Goal: Check status: Check status

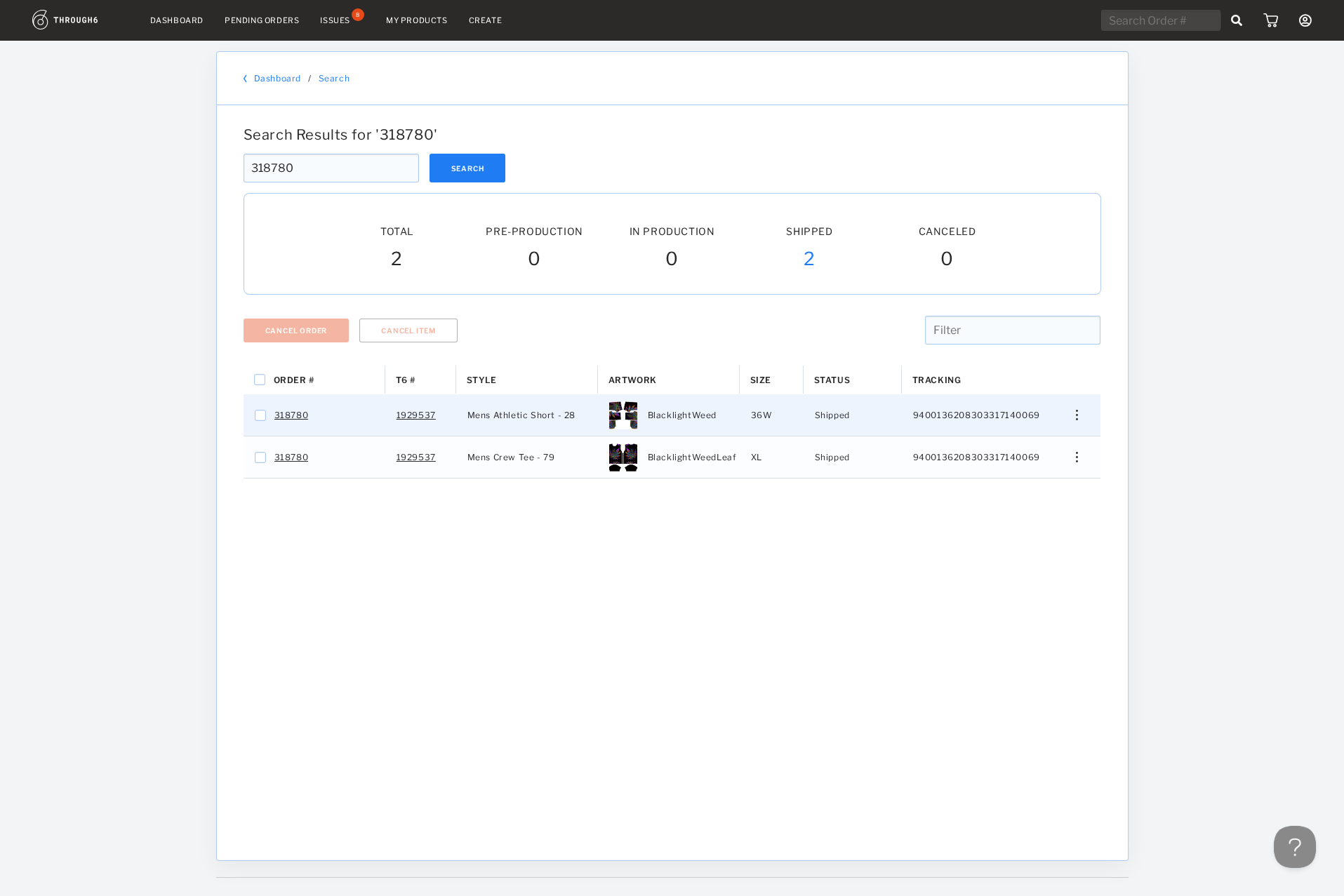
click at [1078, 415] on img "Press SPACE to select this row." at bounding box center [1077, 415] width 2 height 10
click at [1015, 491] on span "View History" at bounding box center [1013, 489] width 56 height 18
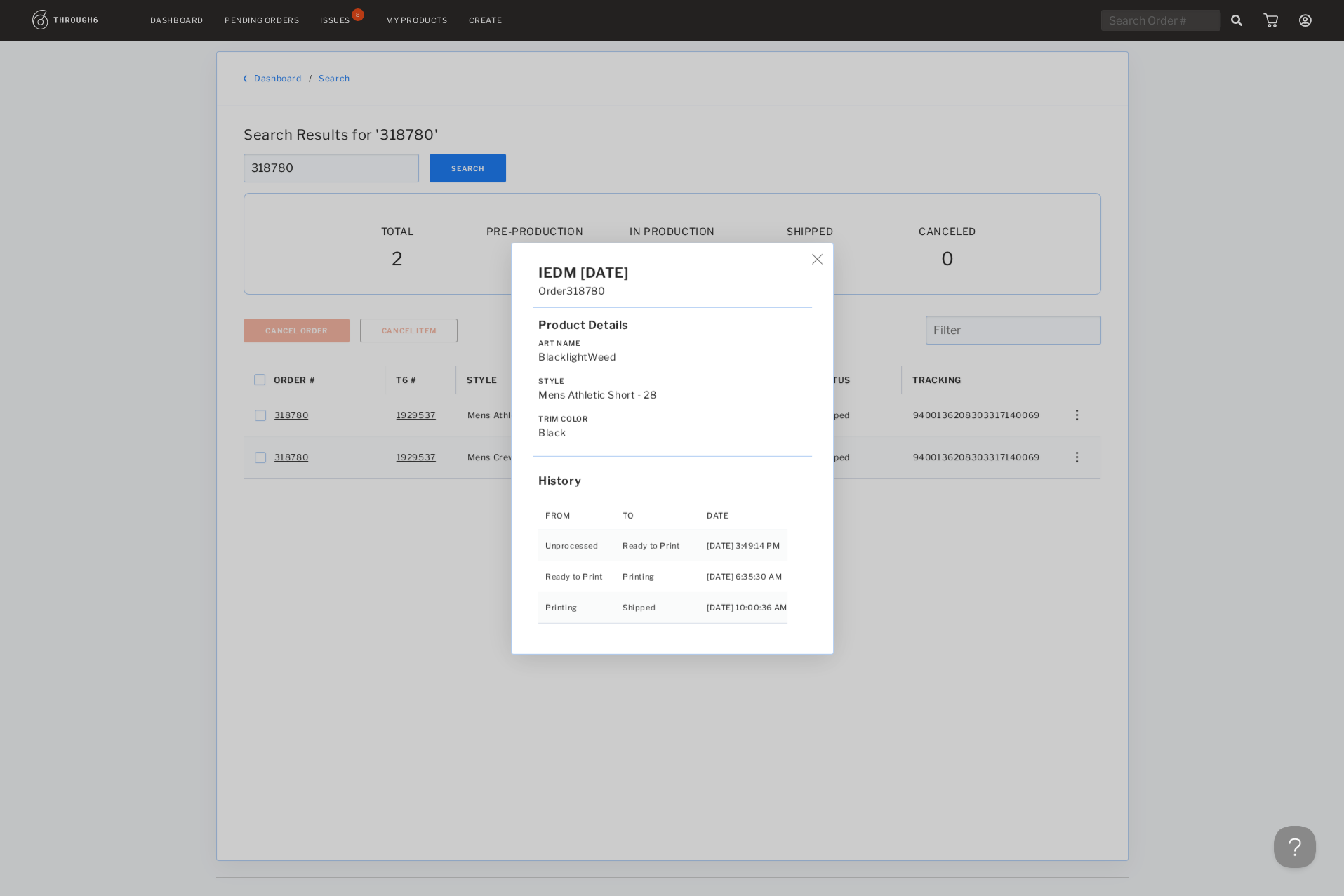
click at [1056, 466] on div "IEDM [DATE] Order 318780 Product Details Art Name BlacklightWeed Style Mens Ath…" at bounding box center [672, 448] width 1344 height 896
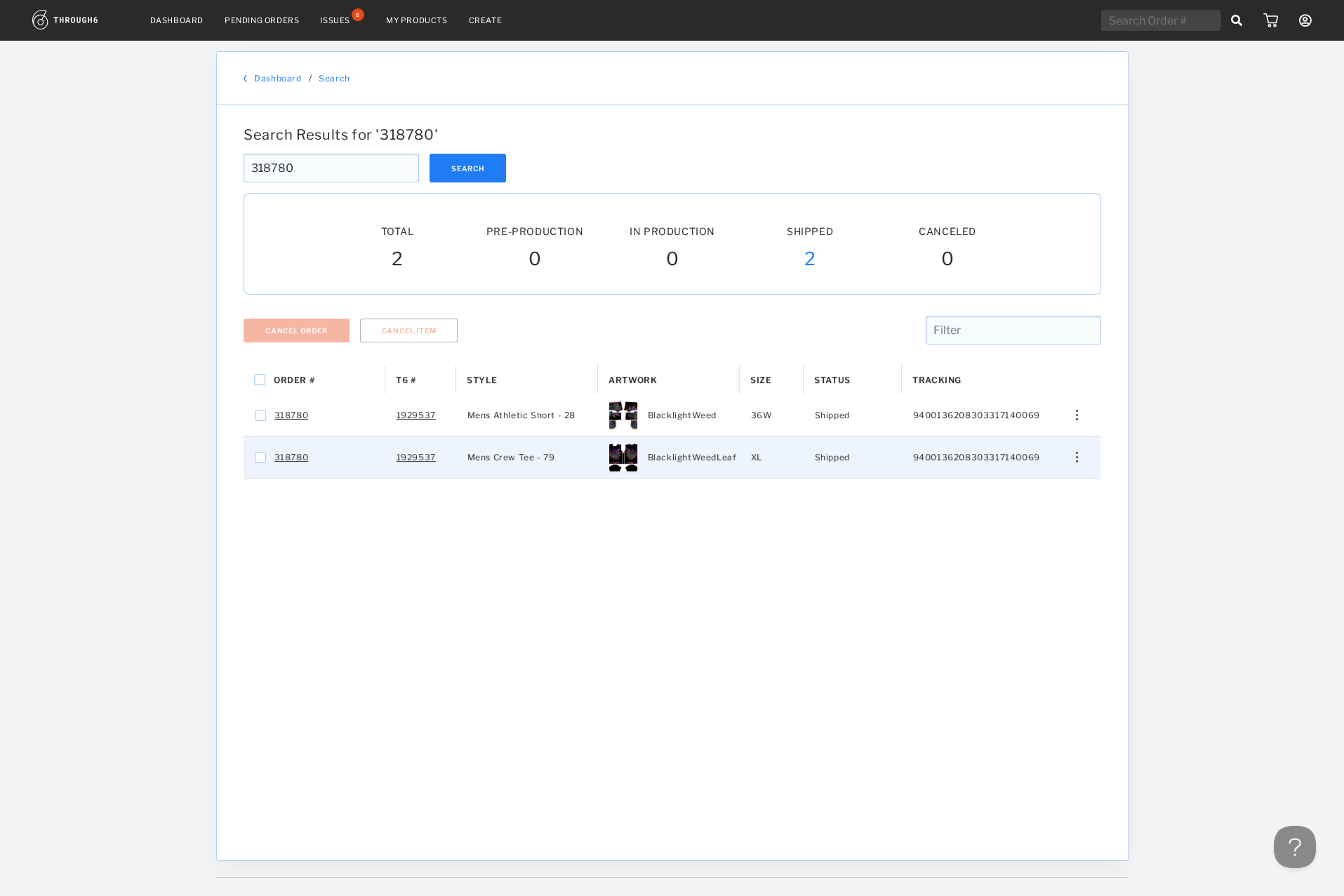
drag, startPoint x: 1077, startPoint y: 459, endPoint x: 1079, endPoint y: 466, distance: 7.3
click at [1079, 466] on div "Edit Size Edit Shipping View History View Product" at bounding box center [1072, 457] width 57 height 41
click at [1079, 460] on div "Press SPACE to select this row." at bounding box center [1072, 457] width 34 height 10
click at [985, 538] on div "View History" at bounding box center [1013, 531] width 107 height 29
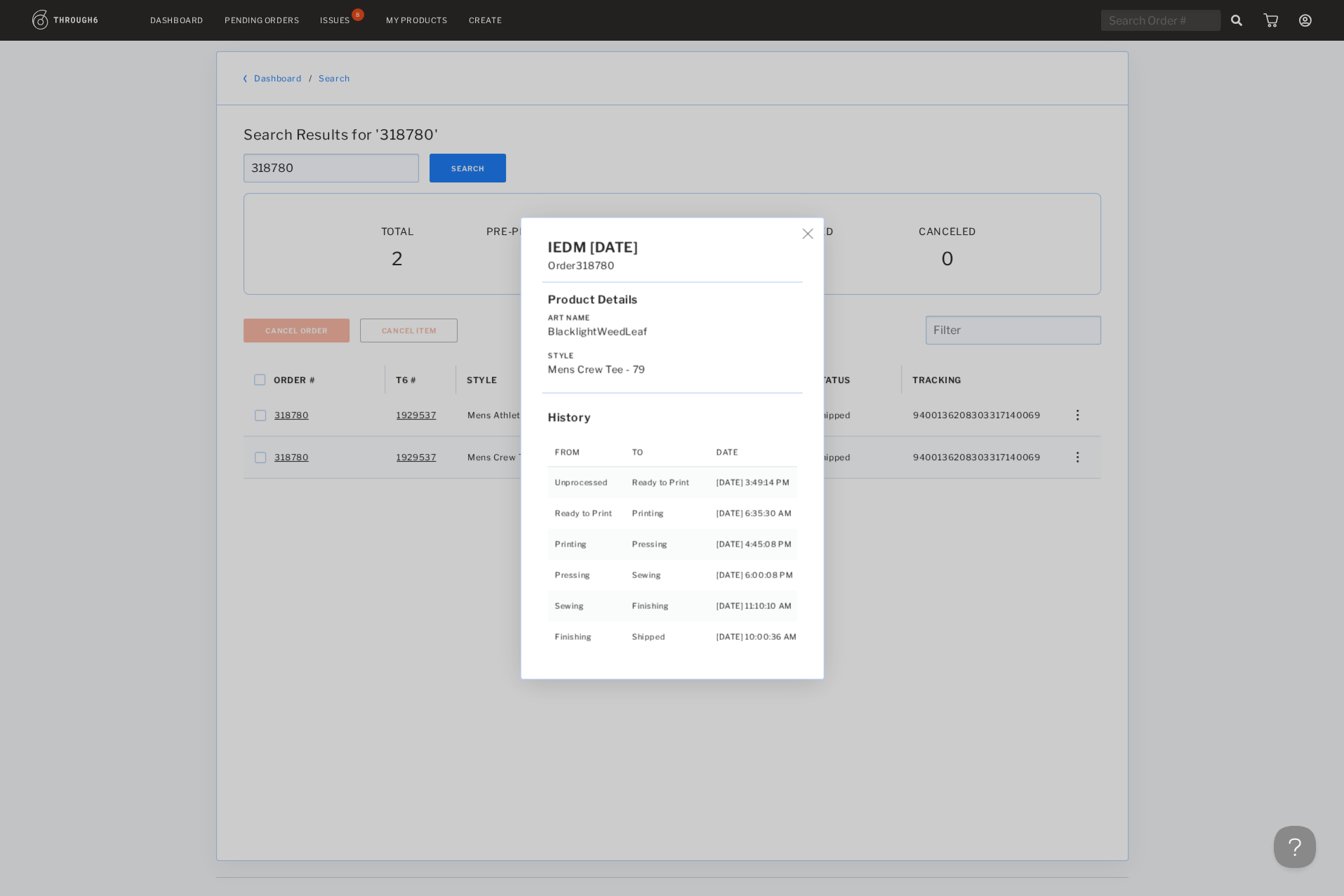
click at [323, 639] on div "IEDM [DATE] Order 318780 Product Details Art Name BlacklightWeedLeaf Style Mens…" at bounding box center [672, 448] width 1344 height 896
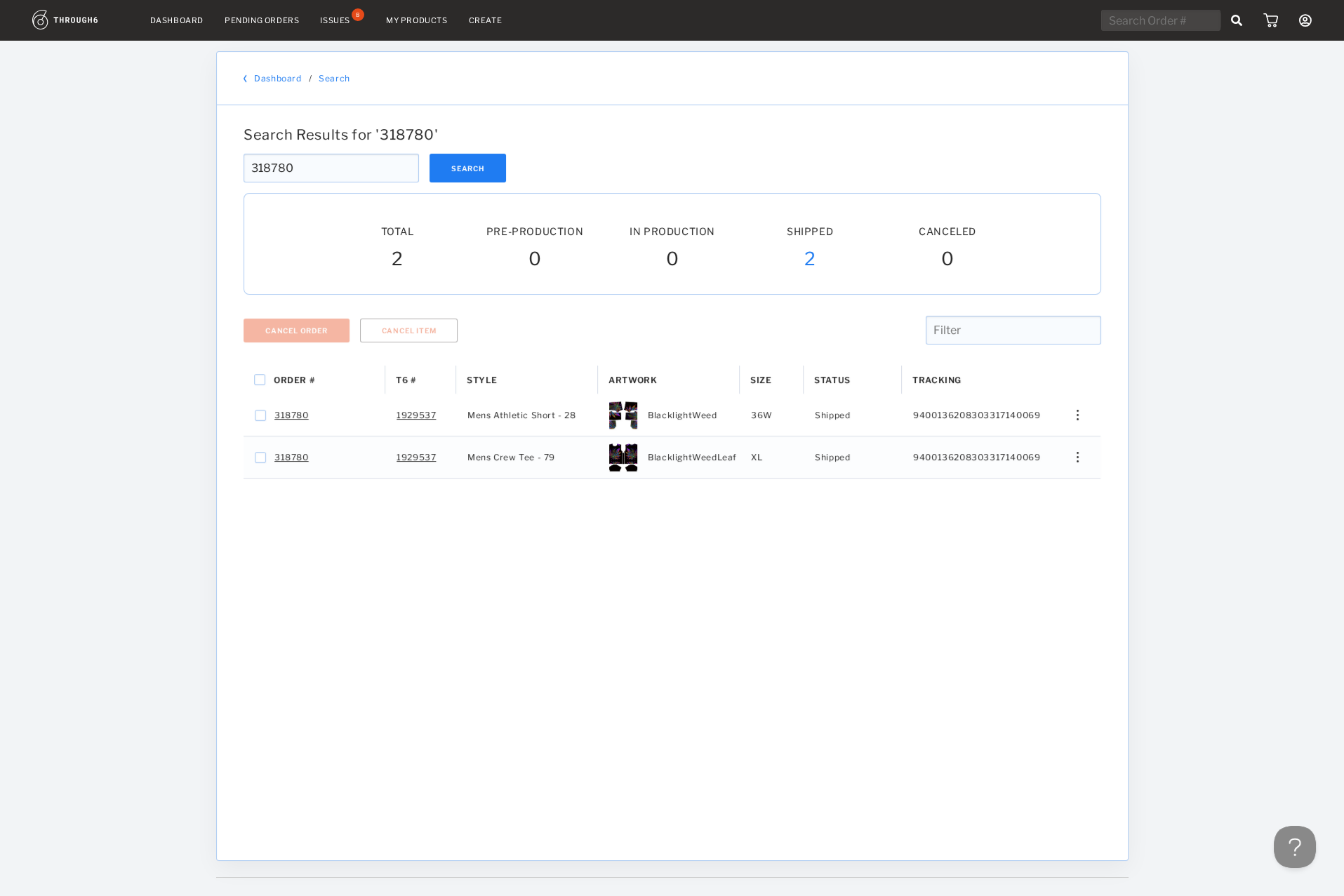
drag, startPoint x: 323, startPoint y: 165, endPoint x: 121, endPoint y: 169, distance: 202.0
click at [243, 169] on input "318780" at bounding box center [331, 168] width 175 height 29
drag, startPoint x: 309, startPoint y: 171, endPoint x: 45, endPoint y: 179, distance: 264.1
click at [243, 179] on input "318780" at bounding box center [331, 168] width 175 height 29
drag, startPoint x: 1052, startPoint y: 647, endPoint x: 1098, endPoint y: 485, distance: 168.4
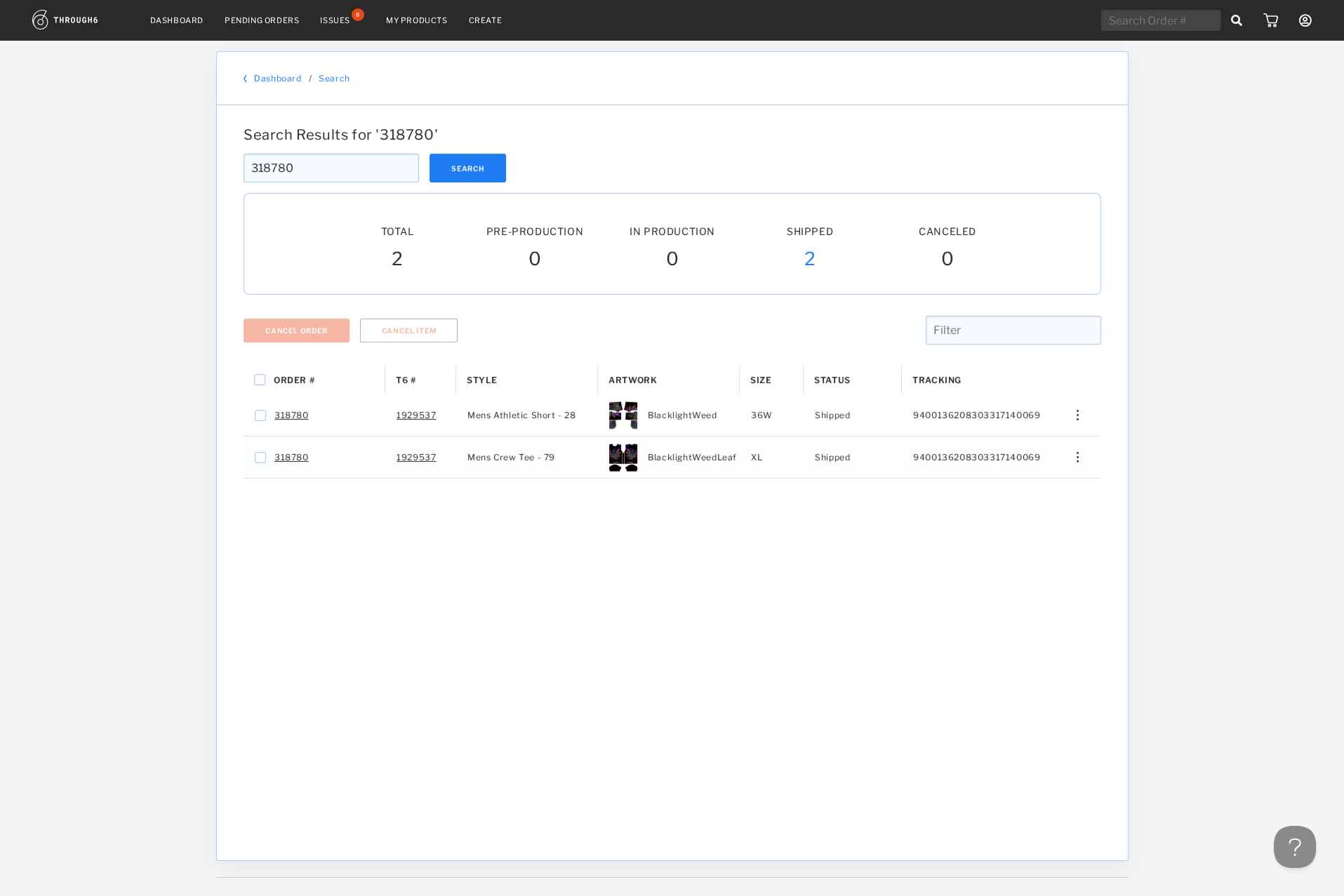
click at [1074, 592] on div "Order # T6 # Style" at bounding box center [672, 602] width 858 height 474
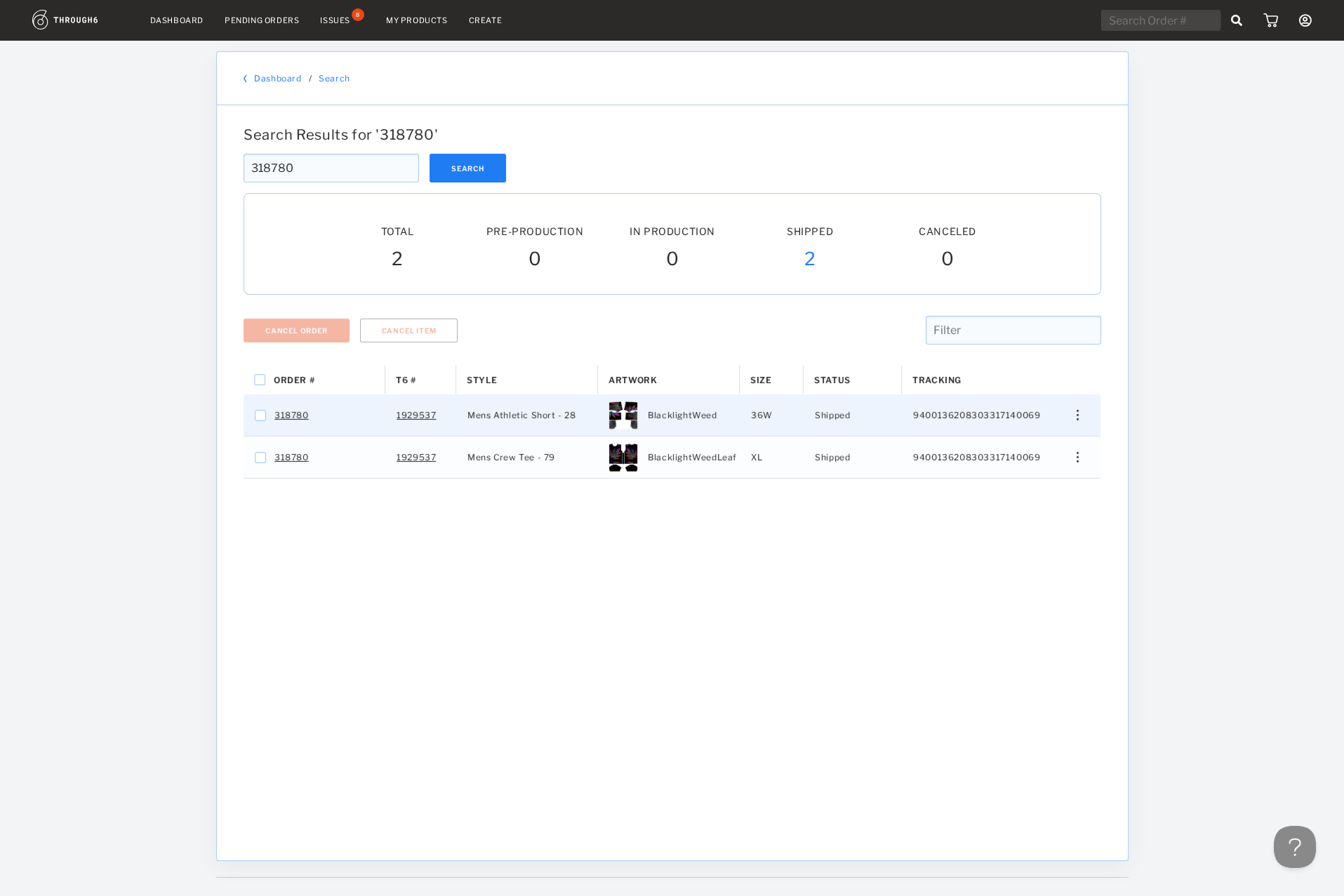
click at [1084, 425] on div "Edit Size Edit Shipping View History View Product" at bounding box center [1072, 415] width 57 height 41
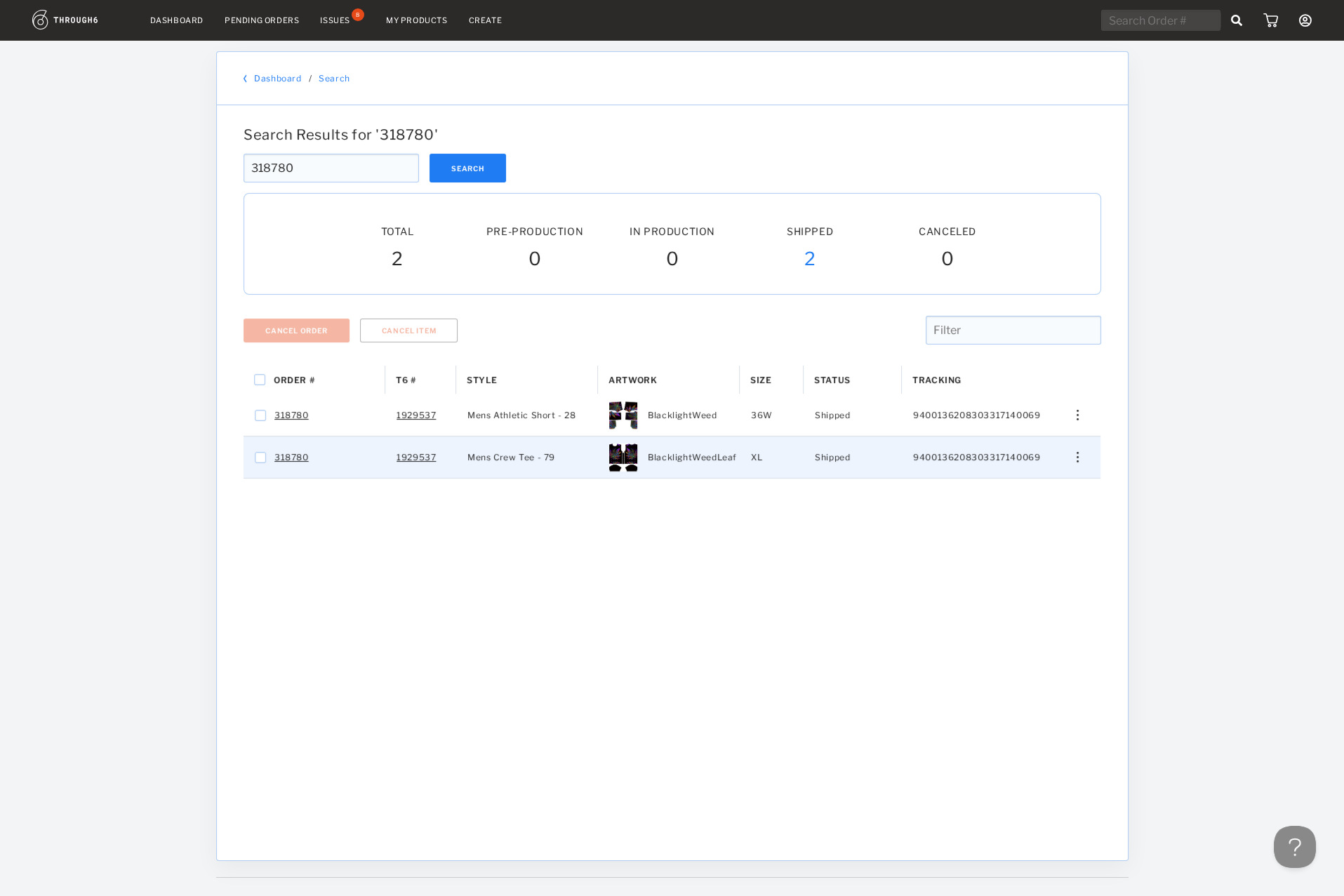
click at [1071, 455] on div "Edit Size Edit Shipping View History View Product" at bounding box center [1072, 457] width 34 height 10
click at [994, 541] on span "View History" at bounding box center [1013, 531] width 56 height 18
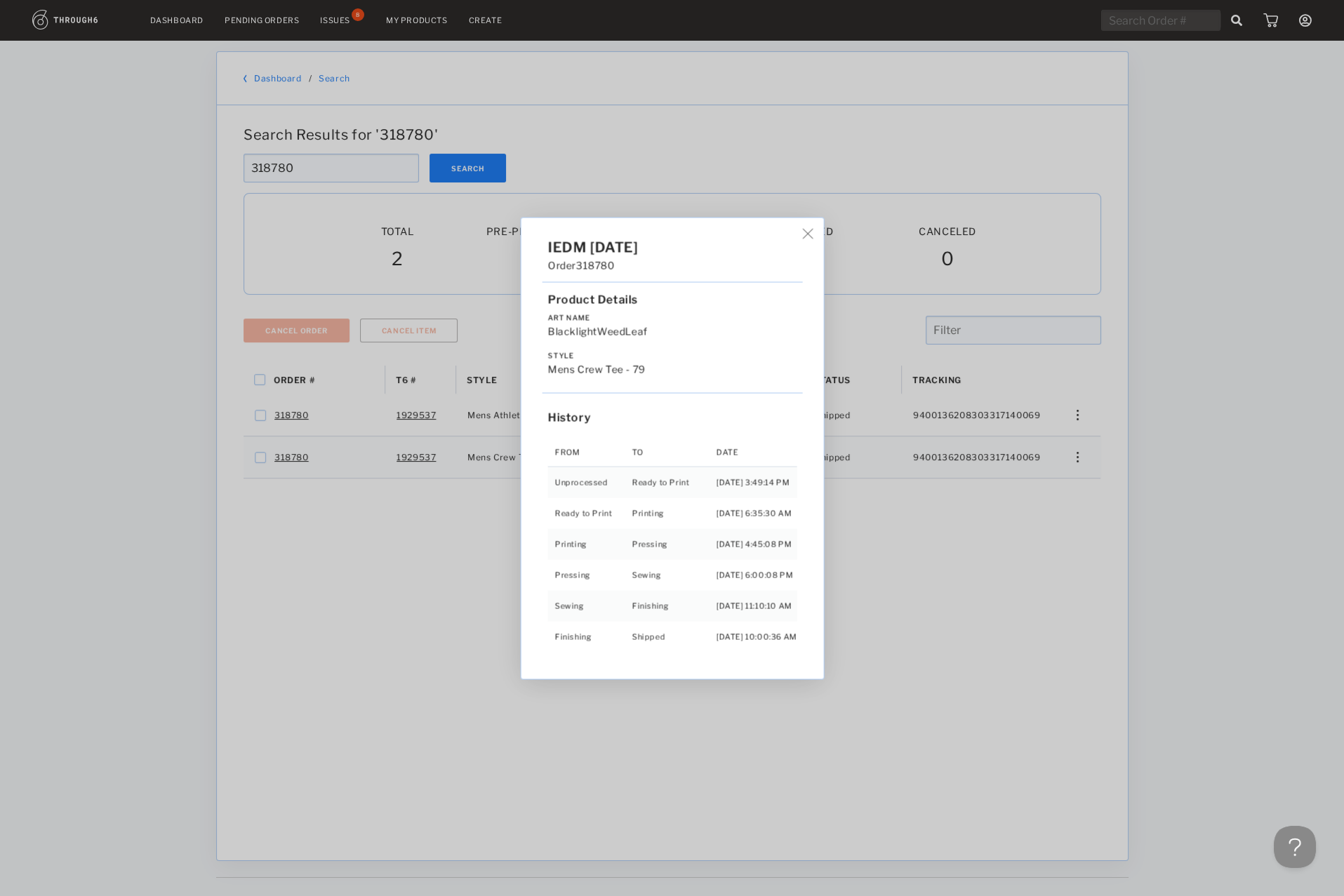
click at [1066, 425] on div "IEDM [DATE] Order 318780 Product Details Art Name BlacklightWeedLeaf Style Mens…" at bounding box center [672, 448] width 1344 height 896
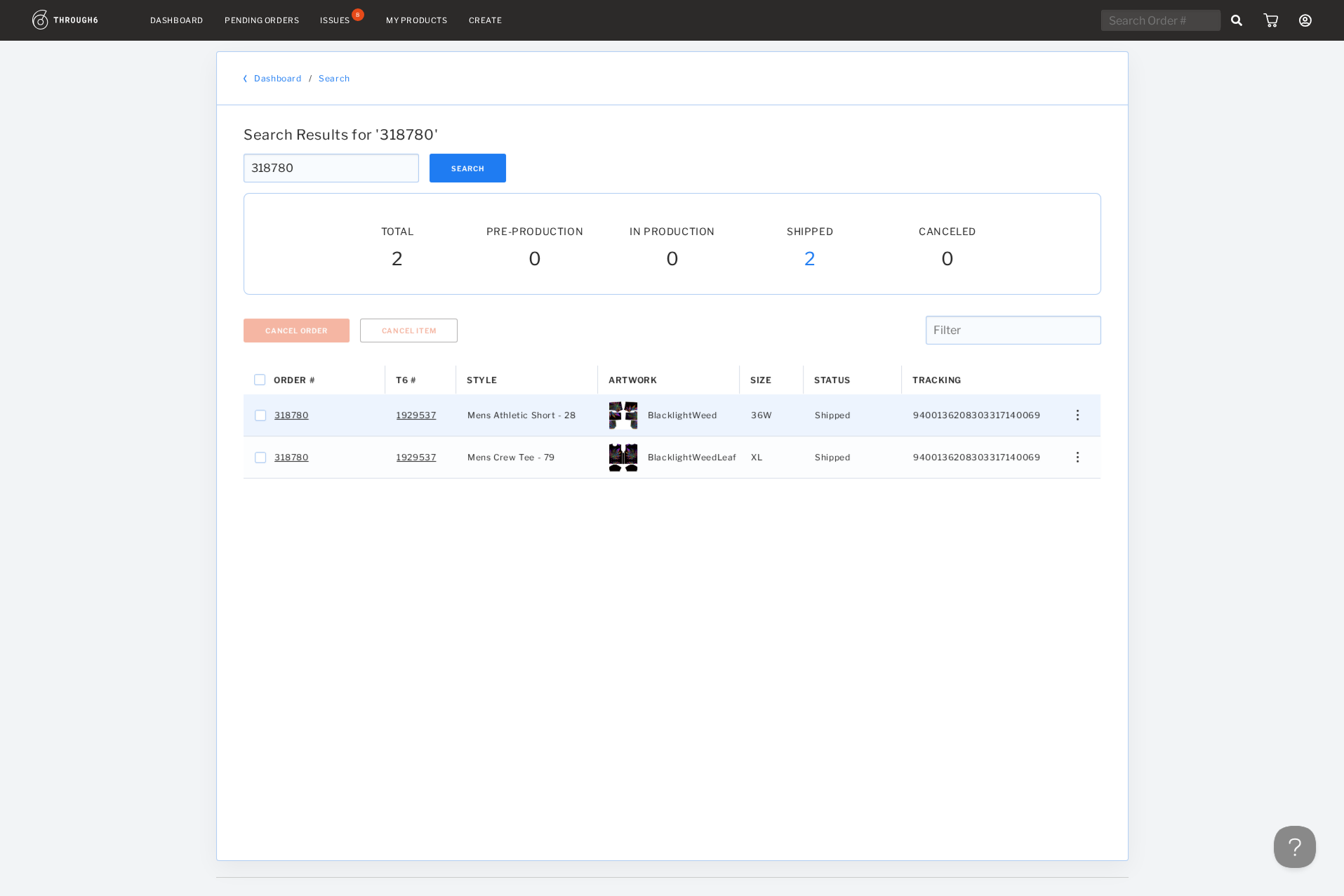
click at [1075, 423] on div "Edit Size Edit Shipping View History View Product" at bounding box center [1072, 415] width 57 height 41
click at [1075, 422] on div "Edit Size Edit Shipping View History View Product" at bounding box center [1072, 415] width 57 height 41
click at [1072, 415] on div "Edit Size Edit Shipping View History View Product" at bounding box center [1072, 415] width 34 height 10
click at [993, 493] on span "View History" at bounding box center [1013, 489] width 56 height 18
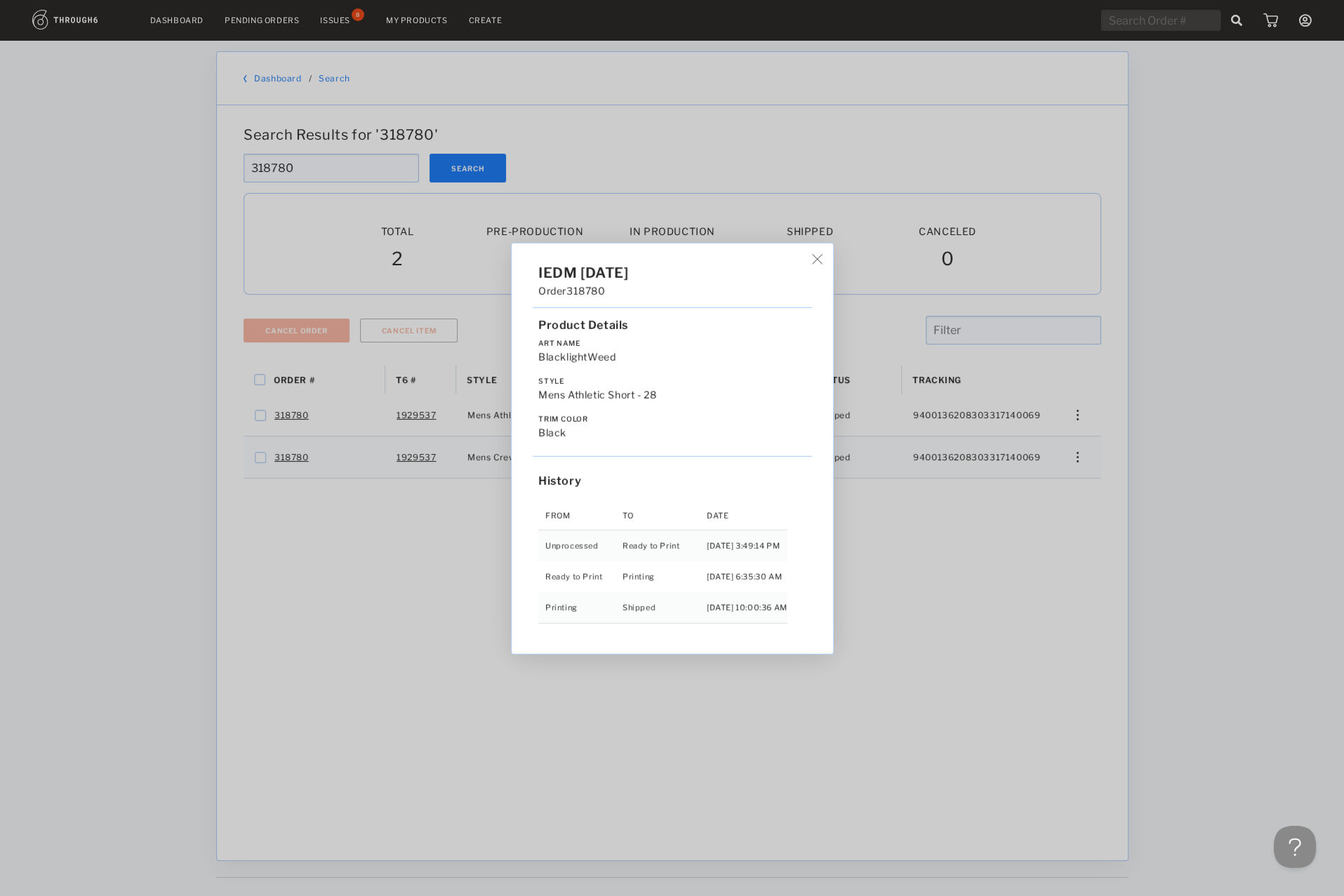
click at [926, 138] on div "IEDM [DATE] Order 318780 Product Details Art Name BlacklightWeed Style Mens Ath…" at bounding box center [672, 448] width 1344 height 896
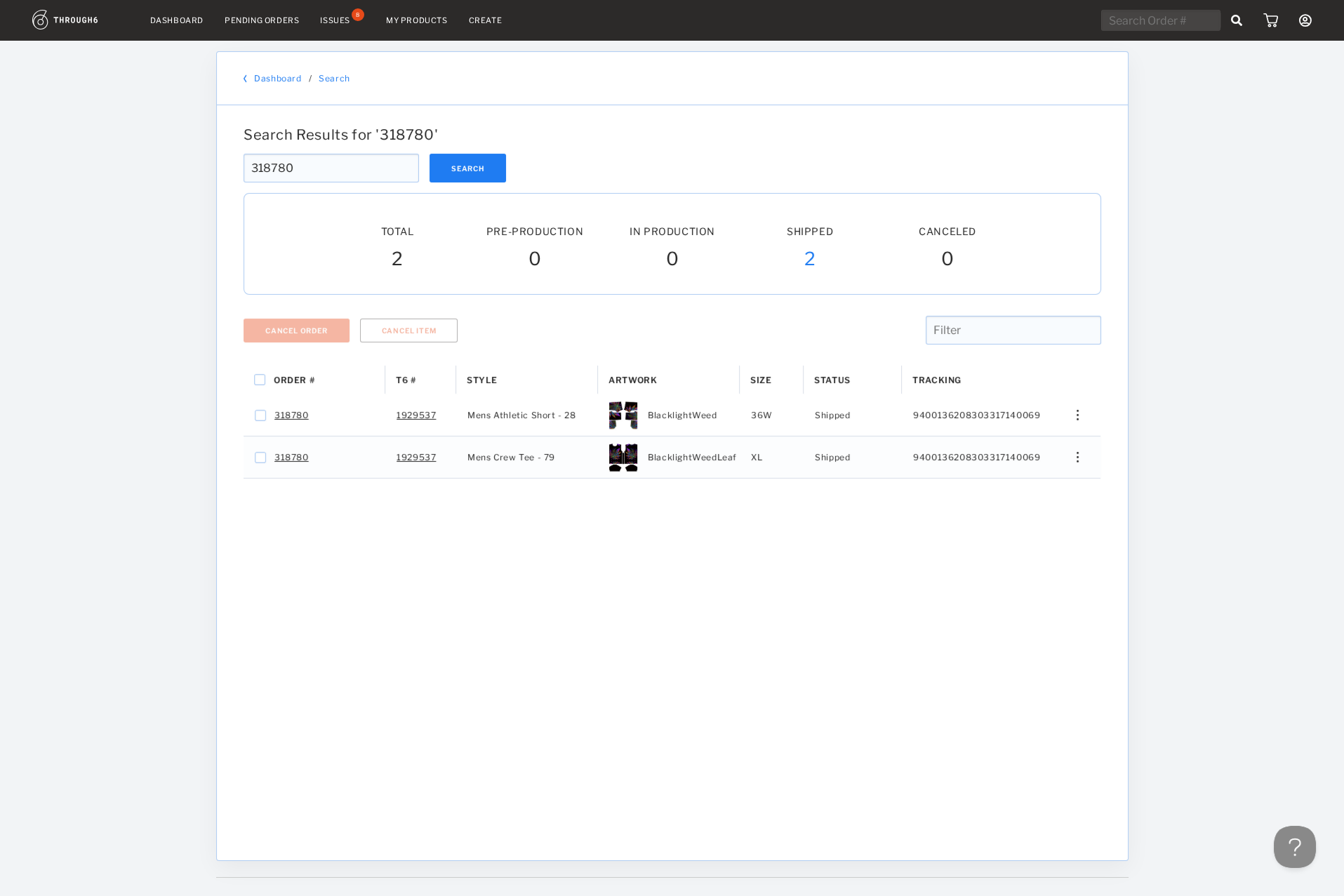
drag, startPoint x: 348, startPoint y: 161, endPoint x: 63, endPoint y: 181, distance: 285.7
click at [243, 181] on input "318780" at bounding box center [331, 168] width 175 height 29
drag, startPoint x: 319, startPoint y: 165, endPoint x: 157, endPoint y: 169, distance: 162.0
click at [243, 169] on input "318780" at bounding box center [331, 168] width 175 height 29
